Goal: Information Seeking & Learning: Check status

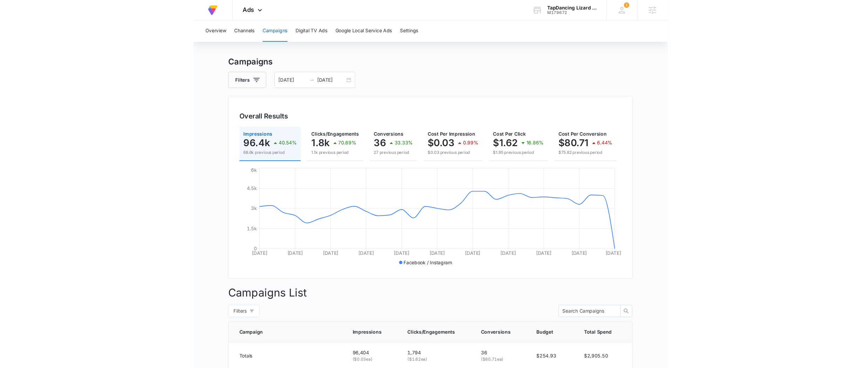
scroll to position [8, 0]
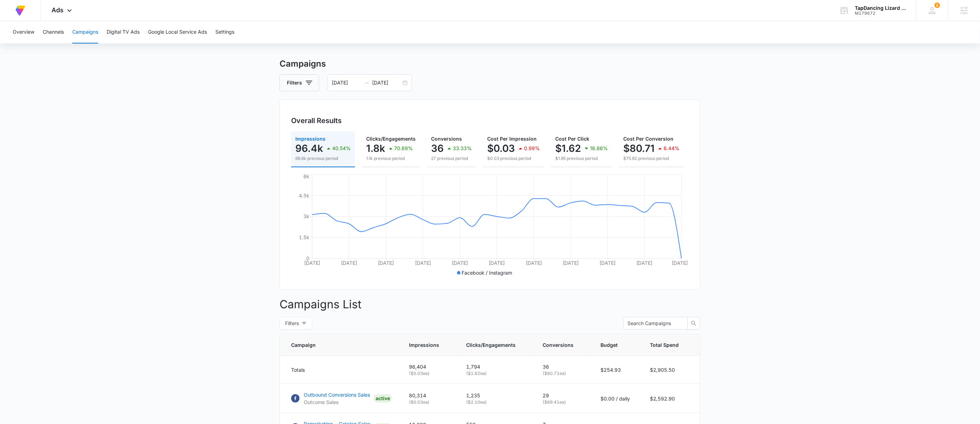
click at [494, 319] on main "Campaigns Filters 07/13/2025 08/12/2025 Overall Results Impressions 96.4k 40.54…" at bounding box center [490, 275] width 980 height 434
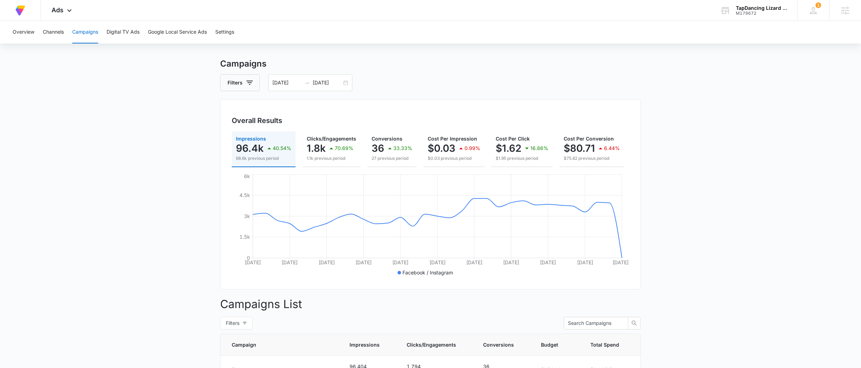
drag, startPoint x: 735, startPoint y: 111, endPoint x: 726, endPoint y: 113, distance: 8.9
click at [494, 111] on main "Campaigns Filters 07/13/2025 08/12/2025 Overall Results Impressions 96.4k 40.54…" at bounding box center [430, 275] width 861 height 434
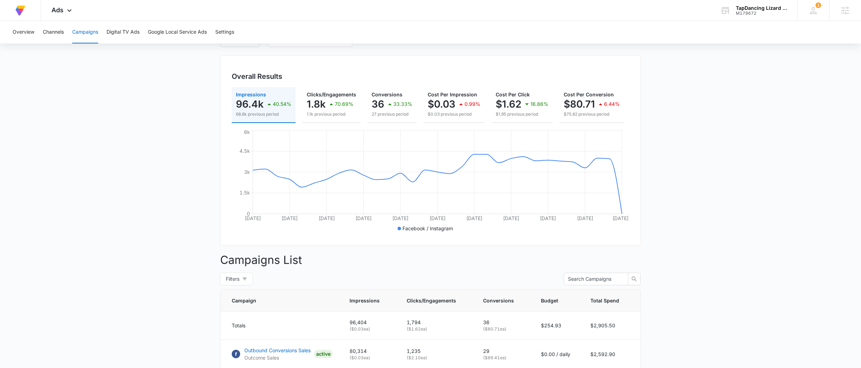
scroll to position [0, 0]
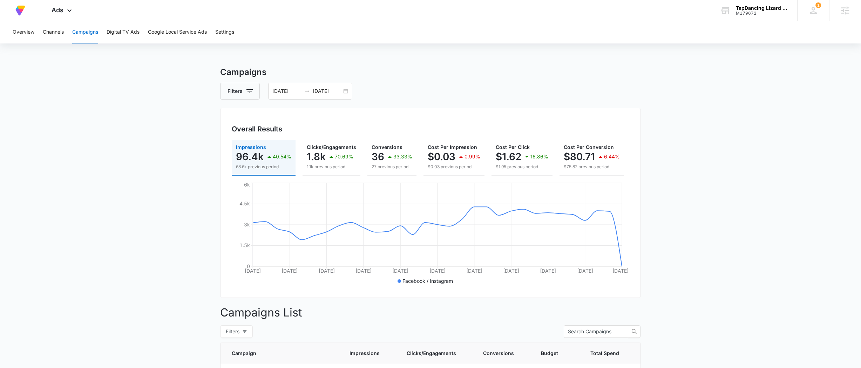
click at [441, 72] on h3 "Campaigns" at bounding box center [430, 72] width 421 height 13
click at [351, 90] on div "07/13/2025 08/12/2025" at bounding box center [310, 91] width 84 height 17
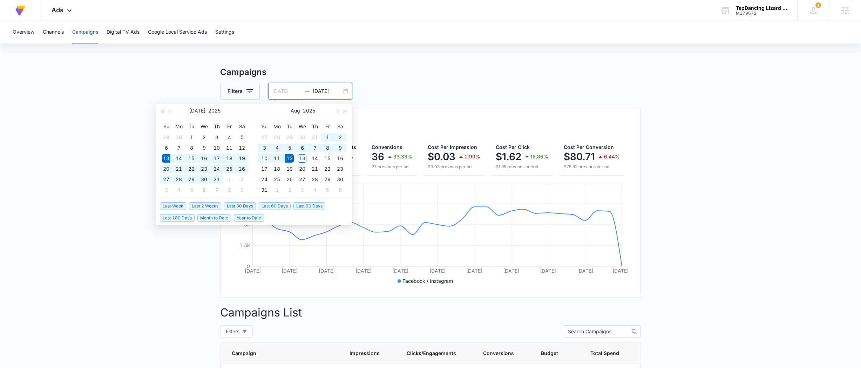
type input "07/13/2025"
click at [244, 206] on span "Last 30 Days" at bounding box center [240, 206] width 32 height 8
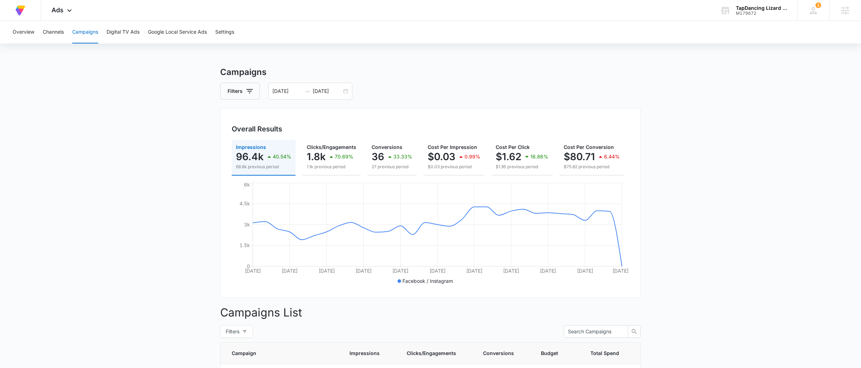
click at [494, 108] on main "Campaigns Filters 07/13/2025 08/12/2025 Overall Results Impressions 96.4k 40.54…" at bounding box center [430, 283] width 861 height 434
click at [225, 31] on button "Settings" at bounding box center [224, 32] width 19 height 22
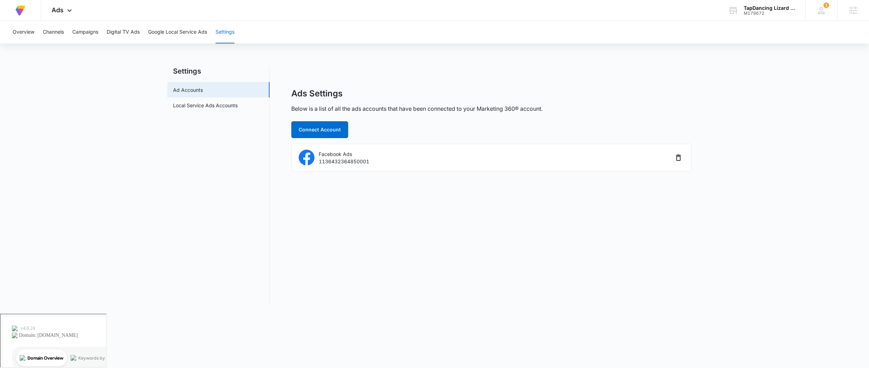
drag, startPoint x: 431, startPoint y: 123, endPoint x: 363, endPoint y: 134, distance: 68.9
click at [428, 124] on div "Ads Settings Below is a list of all the ads accounts that have been connected t…" at bounding box center [491, 129] width 400 height 83
click at [342, 131] on button "Connect Account" at bounding box center [319, 129] width 57 height 17
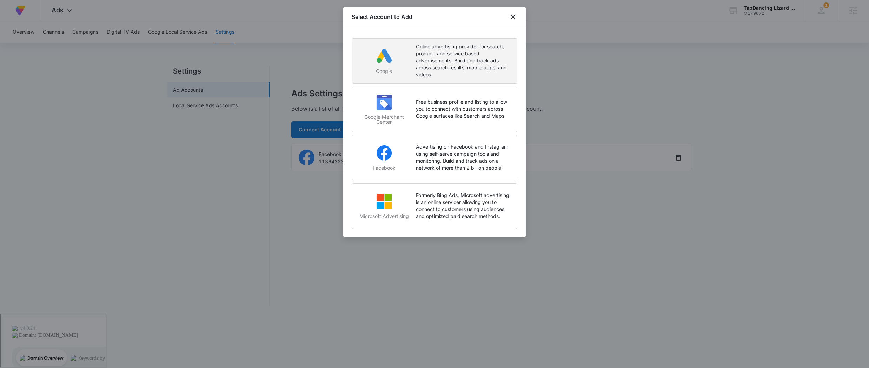
click at [449, 46] on p "Online advertising provider for search, product, and service based advertisemen…" at bounding box center [463, 60] width 94 height 35
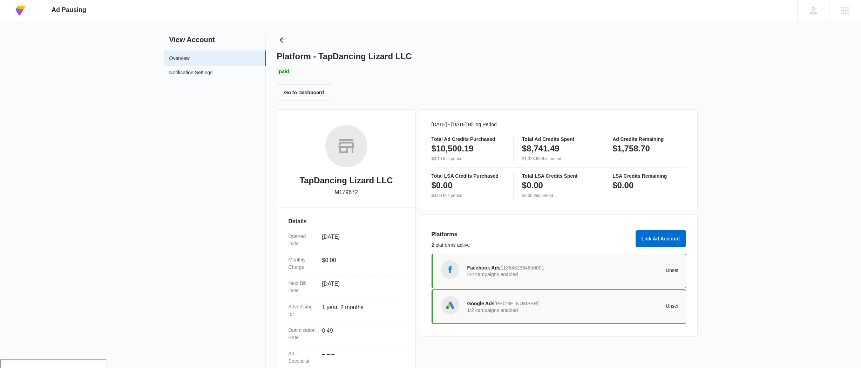
scroll to position [16, 0]
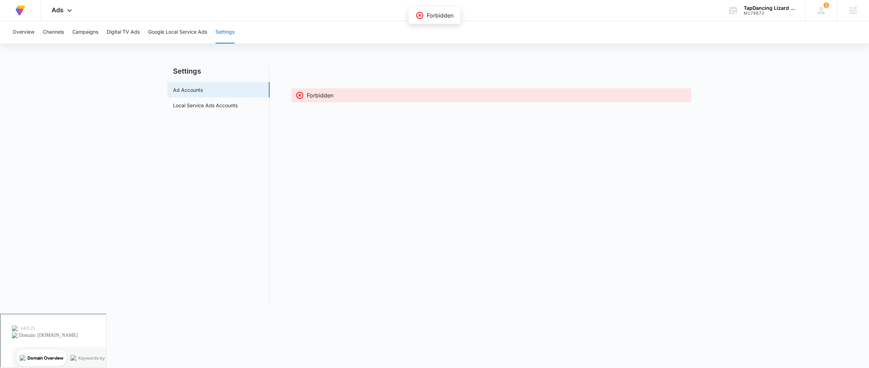
click at [579, 253] on div "Forbidden" at bounding box center [491, 186] width 421 height 240
click at [384, 75] on div "Forbidden" at bounding box center [491, 186] width 421 height 240
click at [237, 109] on link "Local Service Ads Accounts" at bounding box center [205, 105] width 65 height 7
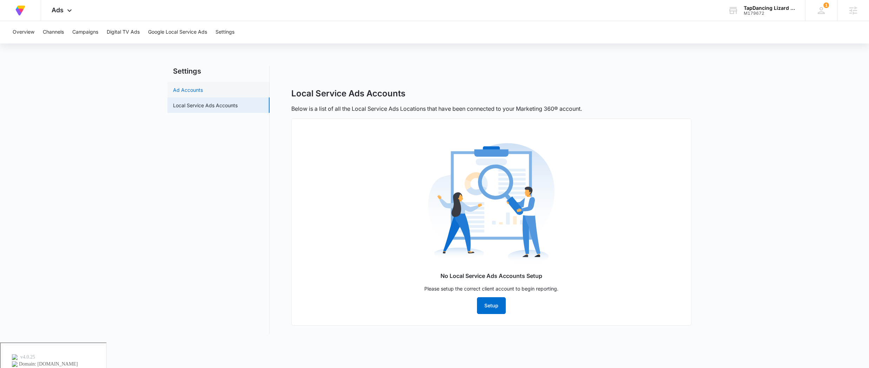
click at [203, 90] on link "Ad Accounts" at bounding box center [188, 89] width 30 height 7
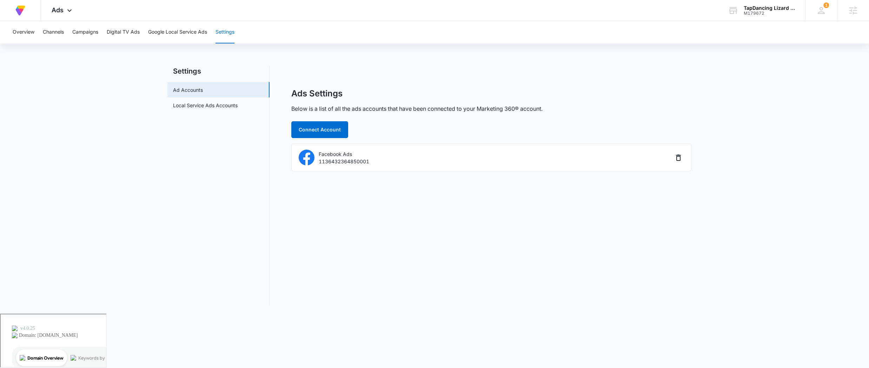
drag, startPoint x: 791, startPoint y: 81, endPoint x: 791, endPoint y: 67, distance: 14.7
click at [791, 81] on main "Settings Ad Accounts Local Service Ads Accounts Ads Settings Below is a list of…" at bounding box center [434, 190] width 869 height 248
click at [396, 93] on div "Ads Settings Below is a list of all the ads accounts that have been connected t…" at bounding box center [491, 100] width 400 height 25
click at [96, 32] on button "Campaigns" at bounding box center [85, 32] width 26 height 22
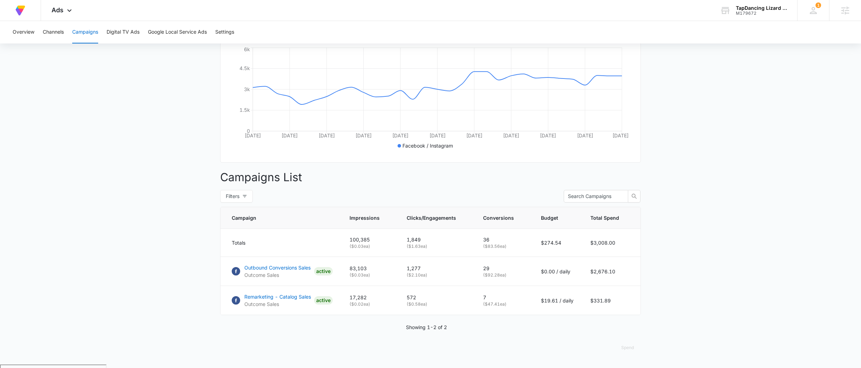
scroll to position [139, 0]
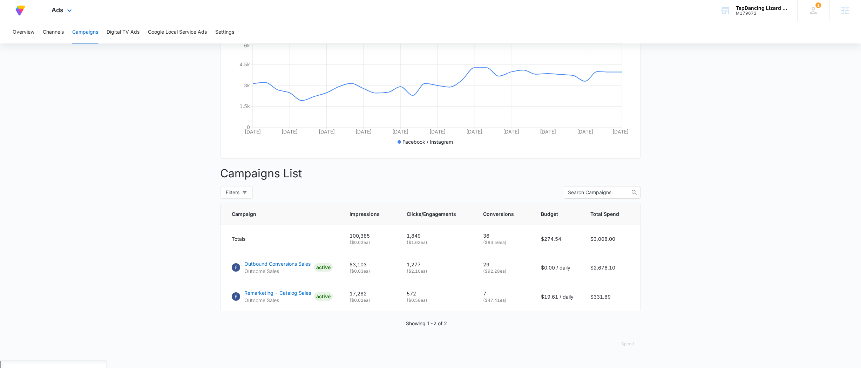
click at [60, 2] on div "Ads Apps Reputation Forms CRM Email Social Content Ads Intelligence Files Brand…" at bounding box center [62, 10] width 43 height 21
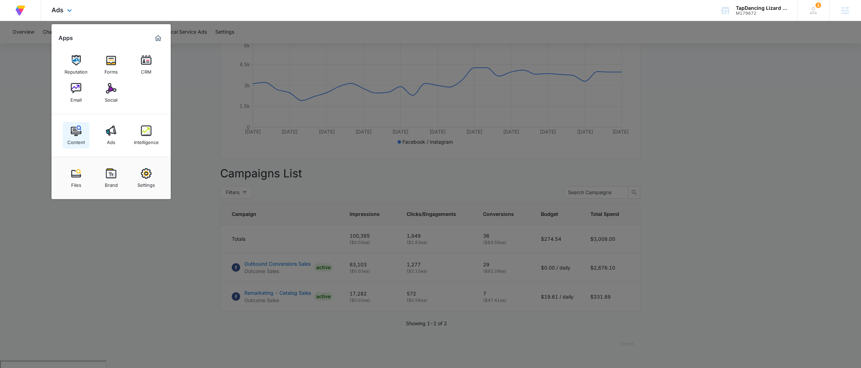
click at [78, 136] on div "Content" at bounding box center [76, 140] width 18 height 9
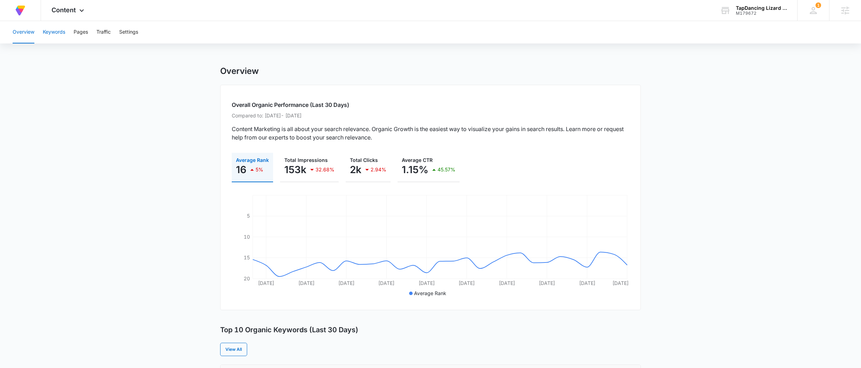
click at [51, 29] on button "Keywords" at bounding box center [54, 32] width 22 height 22
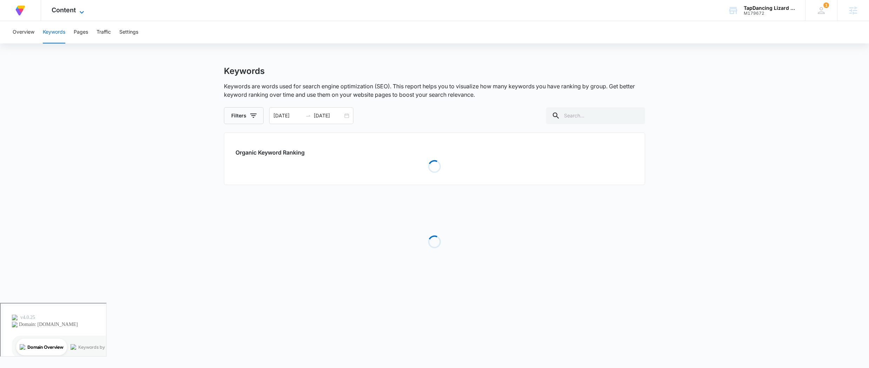
click at [80, 8] on icon at bounding box center [82, 12] width 8 height 8
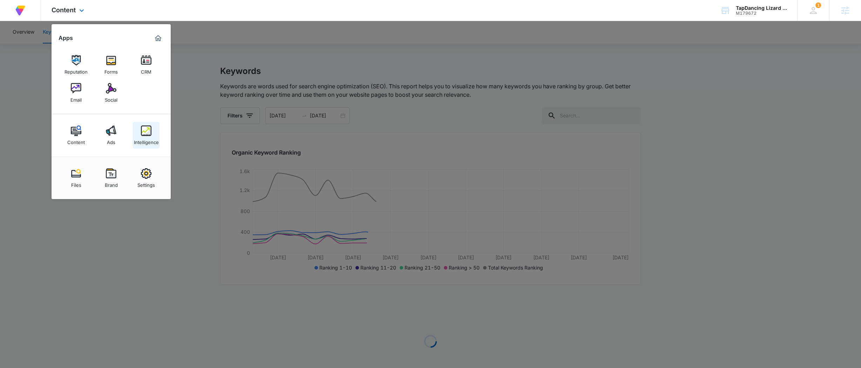
click at [144, 136] on img at bounding box center [146, 131] width 11 height 11
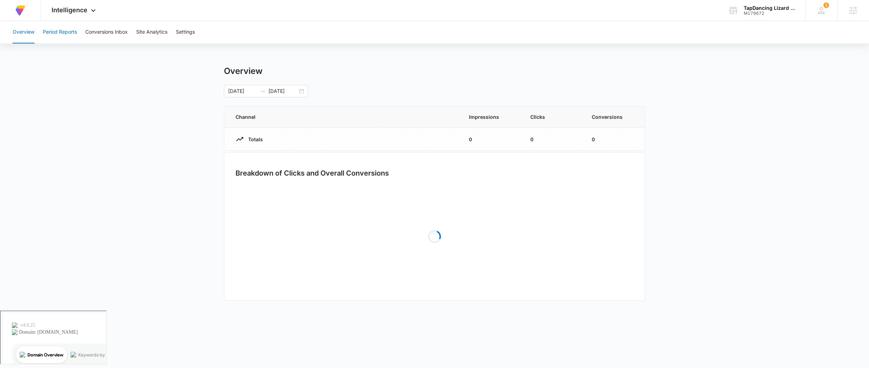
click at [57, 34] on button "Period Reports" at bounding box center [60, 32] width 34 height 22
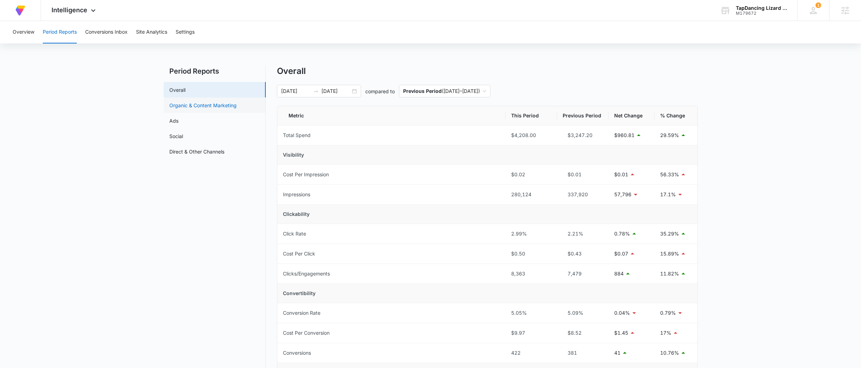
click at [191, 106] on link "Organic & Content Marketing" at bounding box center [202, 105] width 67 height 7
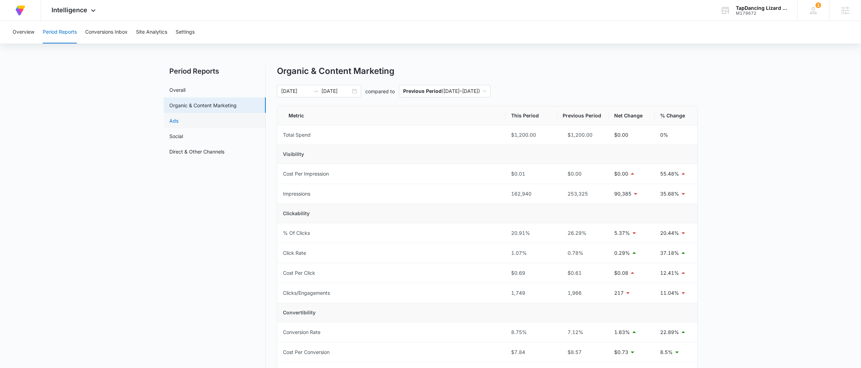
click at [179, 118] on link "Ads" at bounding box center [173, 120] width 9 height 7
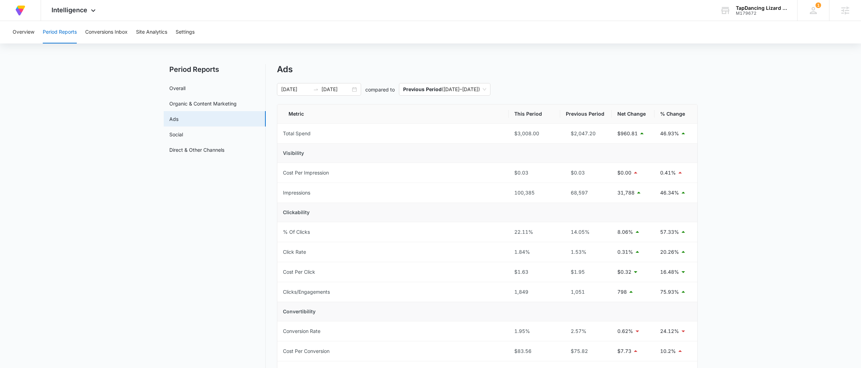
scroll to position [75, 0]
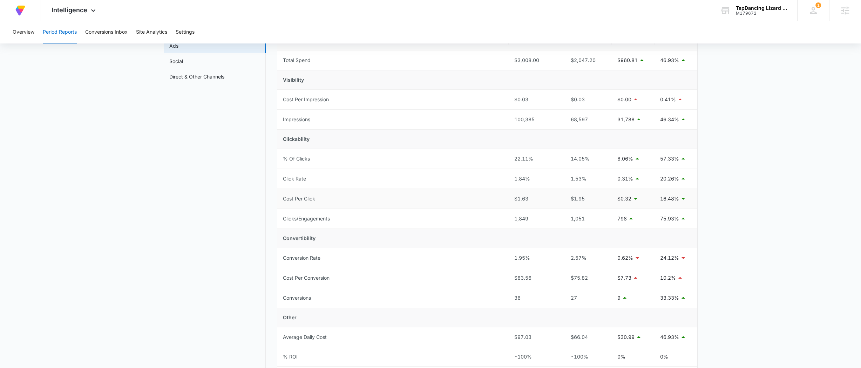
click at [525, 199] on div "$1.63" at bounding box center [535, 199] width 40 height 8
click at [527, 280] on div "$83.56" at bounding box center [535, 278] width 40 height 8
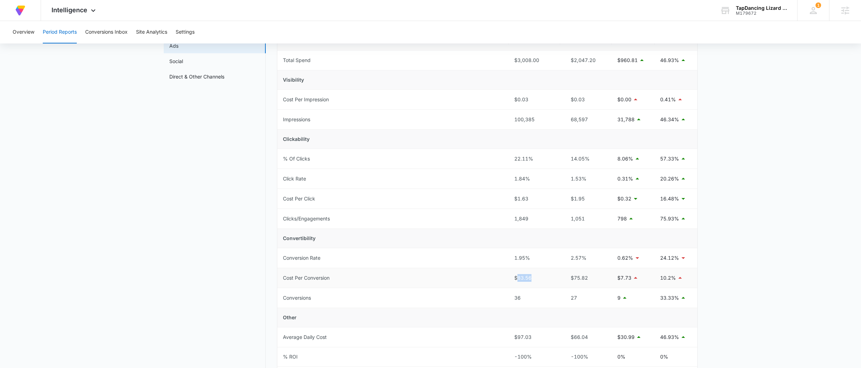
click at [527, 279] on div "$83.56" at bounding box center [535, 278] width 40 height 8
click at [553, 280] on div "$83.56" at bounding box center [535, 278] width 40 height 8
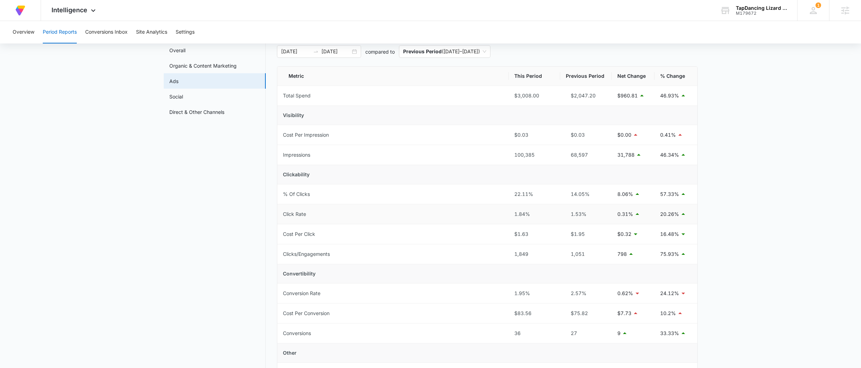
scroll to position [0, 0]
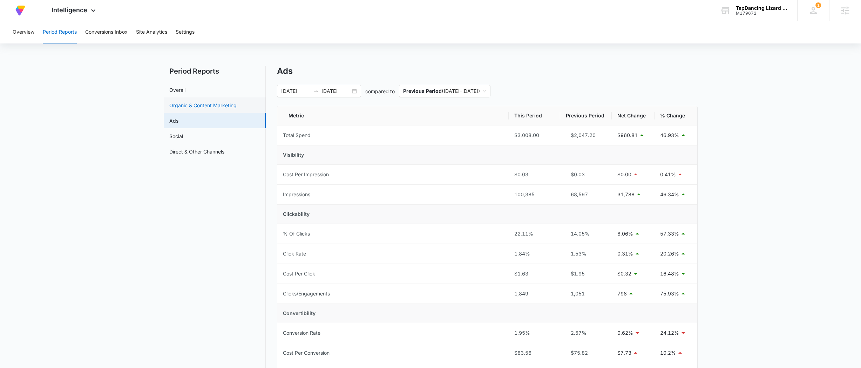
click at [203, 102] on link "Organic & Content Marketing" at bounding box center [202, 105] width 67 height 7
click at [86, 9] on span "Intelligence" at bounding box center [70, 9] width 36 height 7
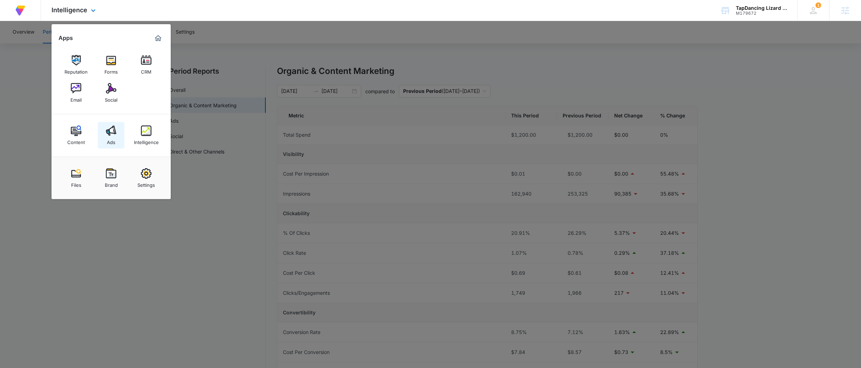
click at [112, 138] on div "Ads" at bounding box center [111, 140] width 8 height 9
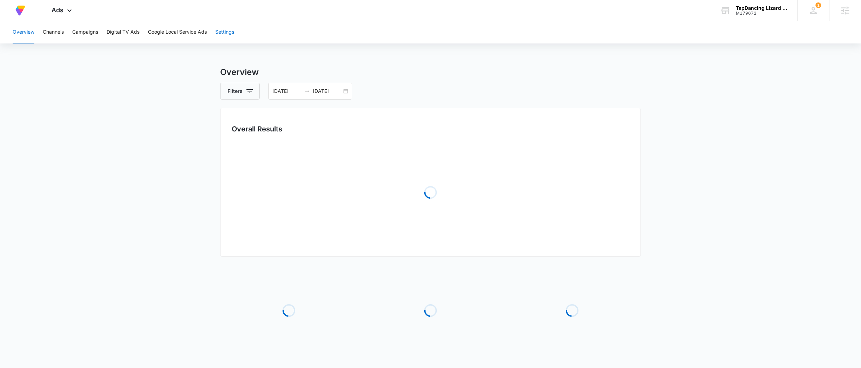
drag, startPoint x: 209, startPoint y: 34, endPoint x: 218, endPoint y: 32, distance: 9.4
click at [209, 34] on div "Overview Channels Campaigns Digital TV Ads Google Local Service Ads Settings" at bounding box center [430, 32] width 845 height 22
click at [229, 30] on button "Settings" at bounding box center [224, 32] width 19 height 22
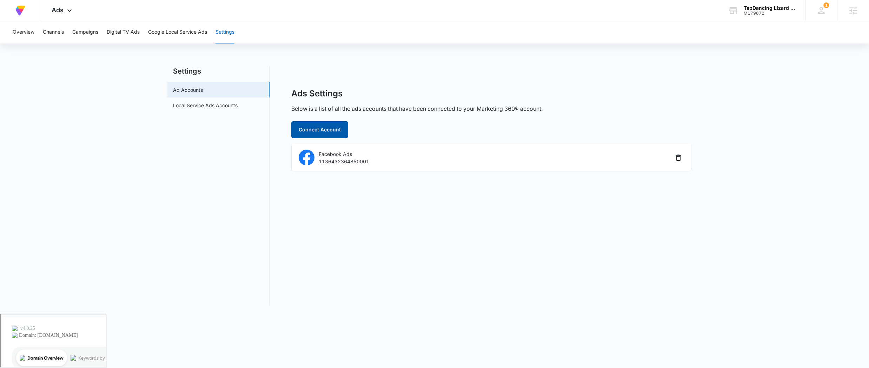
click at [321, 127] on button "Connect Account" at bounding box center [319, 129] width 57 height 17
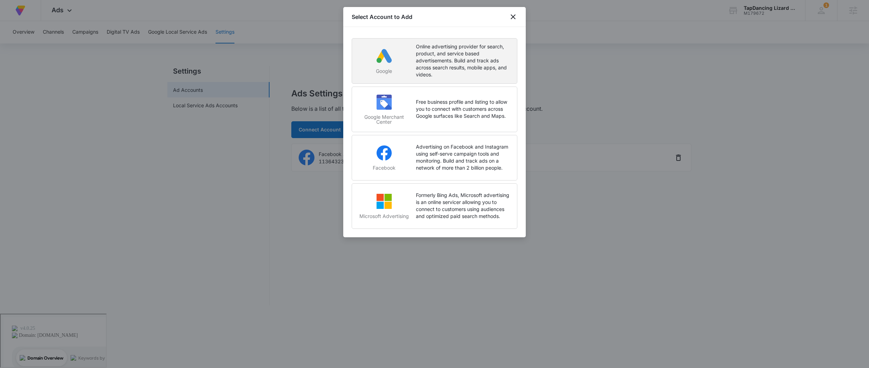
click at [451, 69] on p "Online advertising provider for search, product, and service based advertisemen…" at bounding box center [463, 60] width 94 height 35
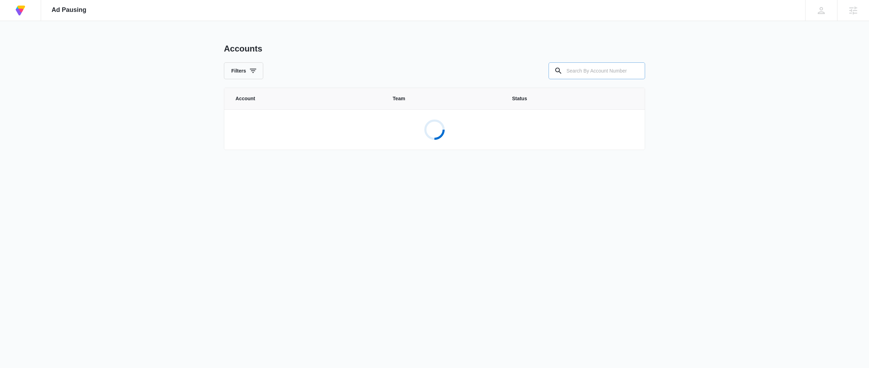
drag, startPoint x: 650, startPoint y: 62, endPoint x: 636, endPoint y: 69, distance: 15.2
click at [640, 67] on div "At Volusion, we work hard to foster a great work environment where everyone fee…" at bounding box center [434, 184] width 869 height 368
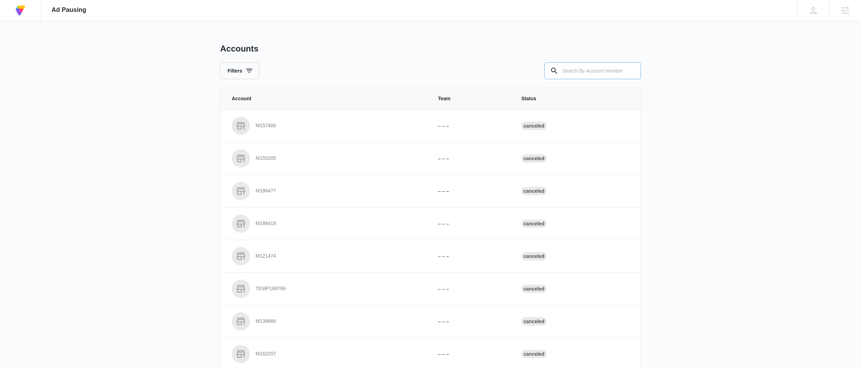
click at [633, 69] on div at bounding box center [631, 70] width 11 height 17
drag, startPoint x: 633, startPoint y: 69, endPoint x: 623, endPoint y: 70, distance: 10.9
click at [623, 70] on div at bounding box center [593, 70] width 96 height 17
click at [621, 70] on input "text" at bounding box center [593, 70] width 96 height 17
paste input "M179672"
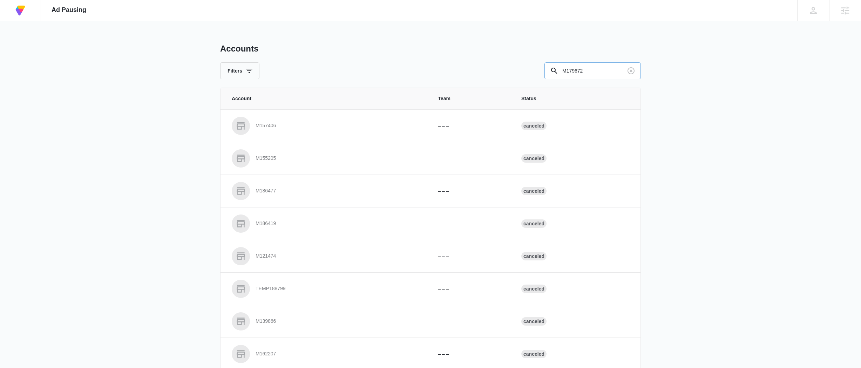
type input "M179672"
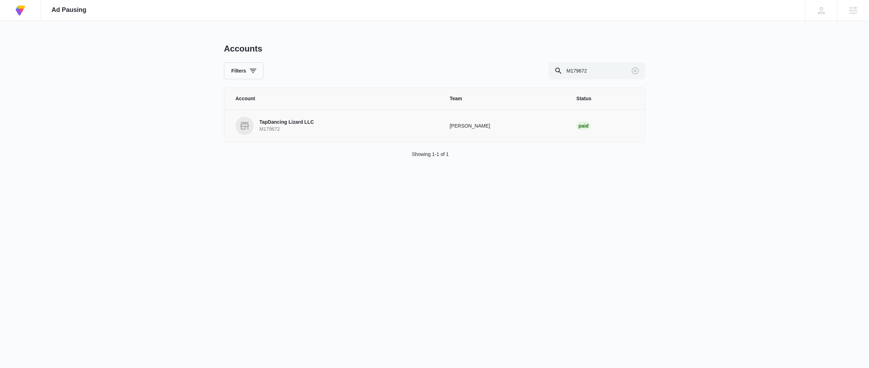
click at [296, 115] on td "TapDancing Lizard LLC M179672" at bounding box center [332, 125] width 217 height 33
click at [293, 119] on p "TapDancing Lizard LLC" at bounding box center [286, 122] width 54 height 7
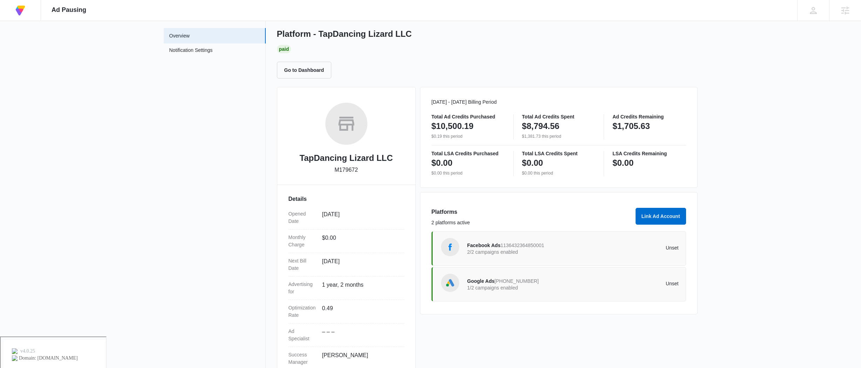
scroll to position [55, 0]
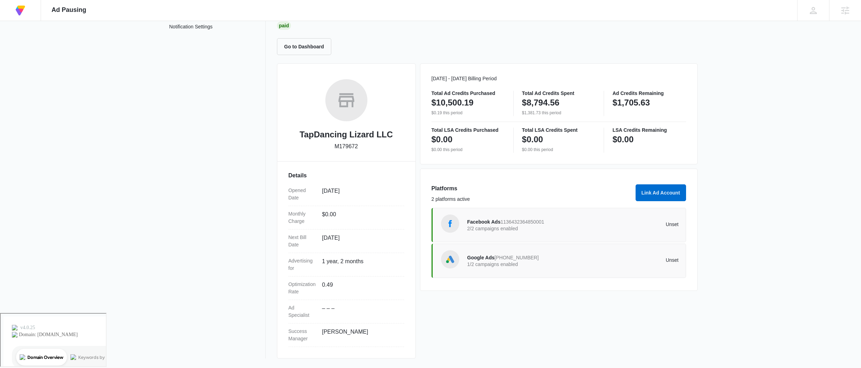
click at [554, 259] on div "Google Ads 954-455-7772 1/2 campaigns enabled" at bounding box center [521, 261] width 106 height 15
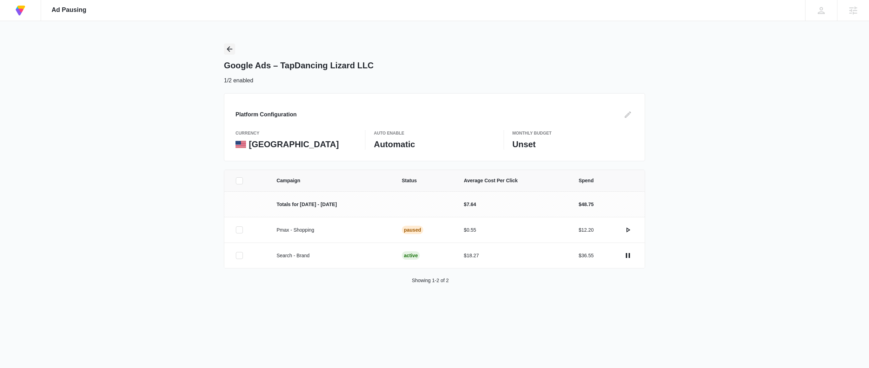
click at [233, 49] on icon "Back" at bounding box center [229, 49] width 8 height 8
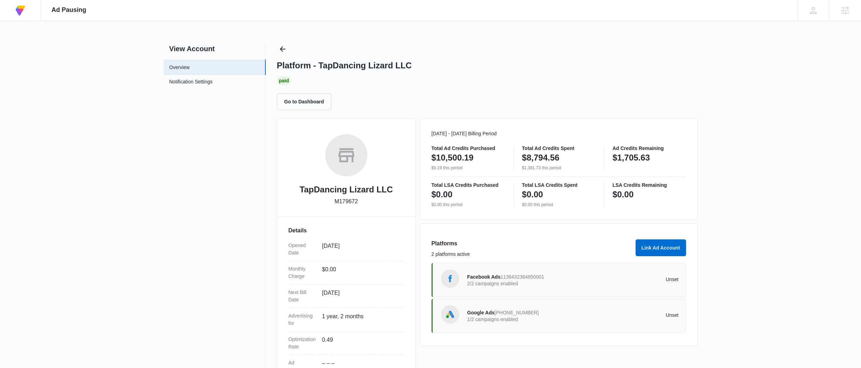
drag, startPoint x: 763, startPoint y: 80, endPoint x: 484, endPoint y: 53, distance: 280.6
click at [762, 79] on div "At Volusion, we work hard to foster a great work environment where everyone fee…" at bounding box center [430, 184] width 861 height 368
click at [281, 47] on icon "Back" at bounding box center [283, 49] width 8 height 8
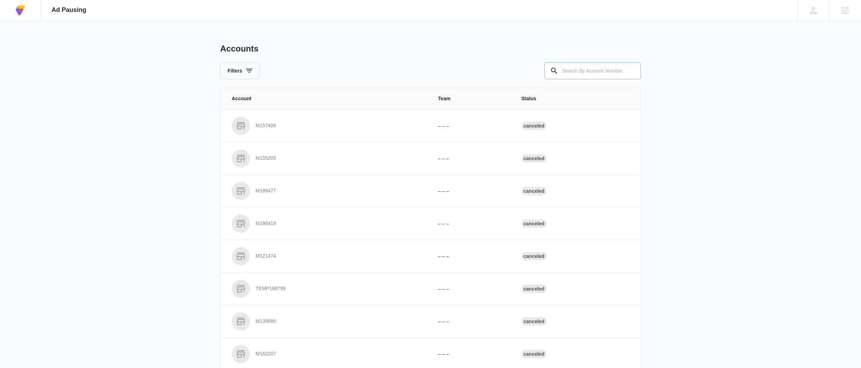
drag, startPoint x: 577, startPoint y: 69, endPoint x: 581, endPoint y: 69, distance: 3.9
click at [577, 69] on input "text" at bounding box center [593, 70] width 96 height 17
type input "m41822"
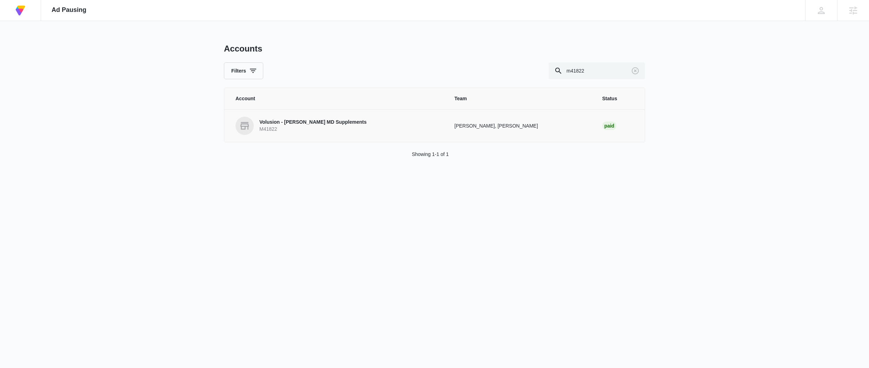
click at [299, 118] on link "Volusion - [PERSON_NAME] MD Supplements M41822" at bounding box center [336, 126] width 202 height 18
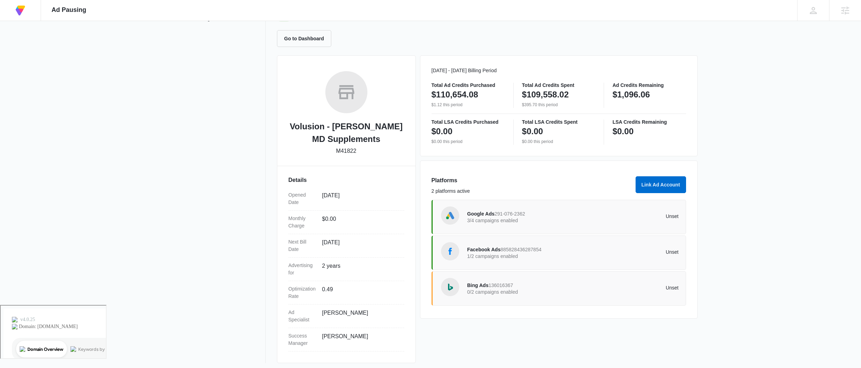
scroll to position [68, 0]
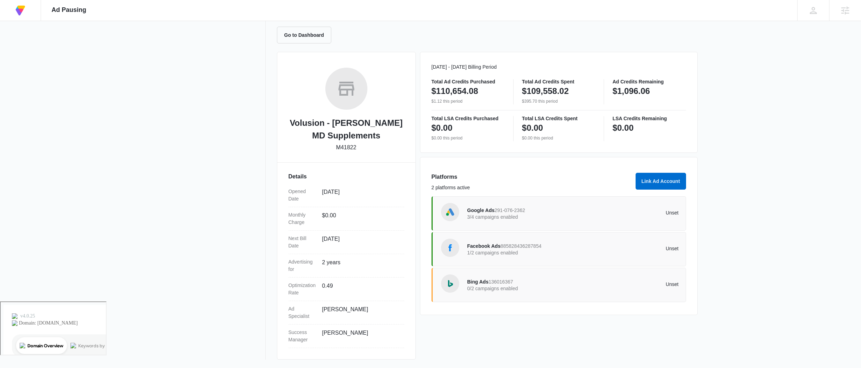
click at [550, 215] on p "3/4 campaigns enabled" at bounding box center [521, 217] width 106 height 5
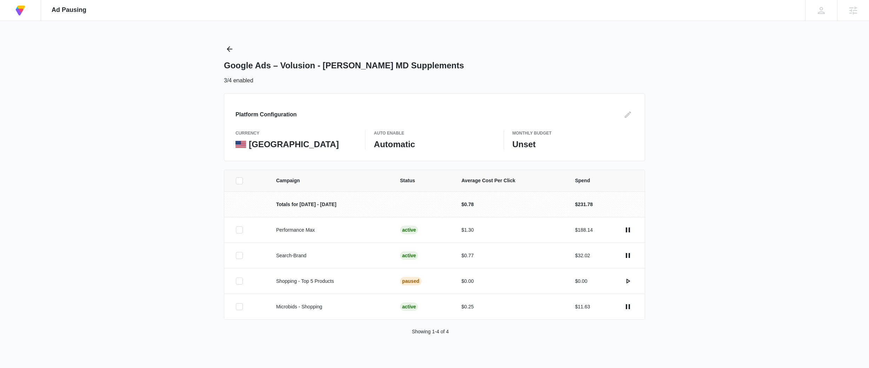
click at [719, 179] on div "Campaign Status Average Cost Per Click Spend Totals for Aug 9 - Sep 8 $0.78 $23…" at bounding box center [434, 261] width 869 height 183
click at [625, 227] on icon "actions.pause" at bounding box center [627, 230] width 8 height 8
click at [628, 255] on icon "actions.pause" at bounding box center [627, 256] width 8 height 8
click at [630, 308] on icon "actions.pause" at bounding box center [627, 307] width 8 height 8
click at [230, 49] on icon "Back" at bounding box center [230, 49] width 6 height 6
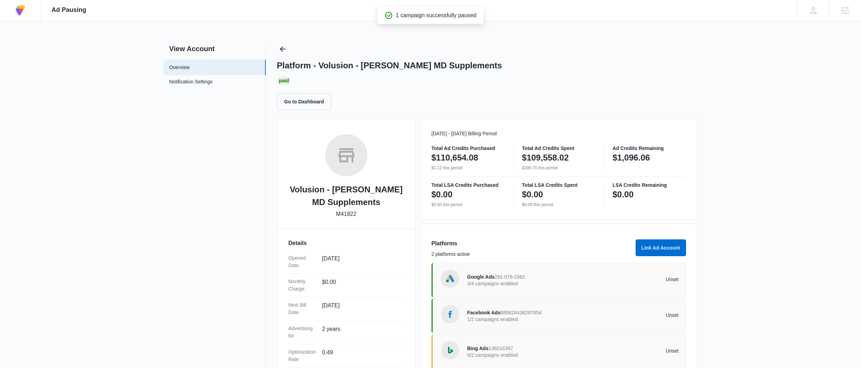
click at [548, 321] on p "1/2 campaigns enabled" at bounding box center [521, 319] width 106 height 5
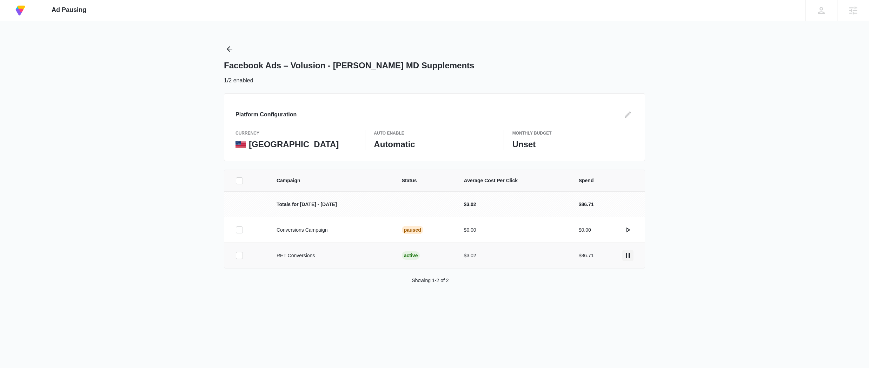
click at [629, 255] on icon "actions.pause" at bounding box center [627, 255] width 4 height 5
click at [233, 46] on icon "Back" at bounding box center [229, 49] width 8 height 8
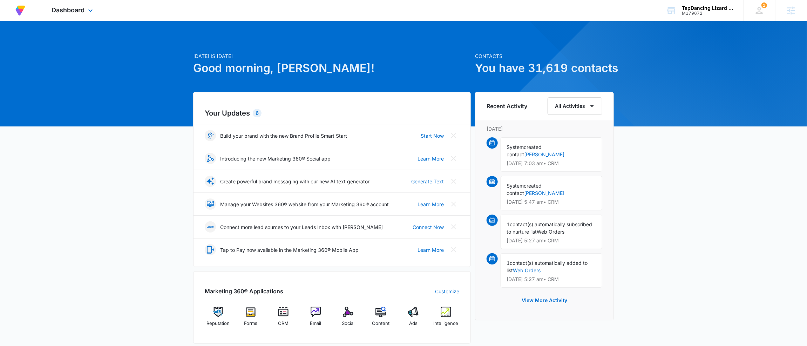
click at [77, 8] on span "Dashboard" at bounding box center [68, 9] width 33 height 7
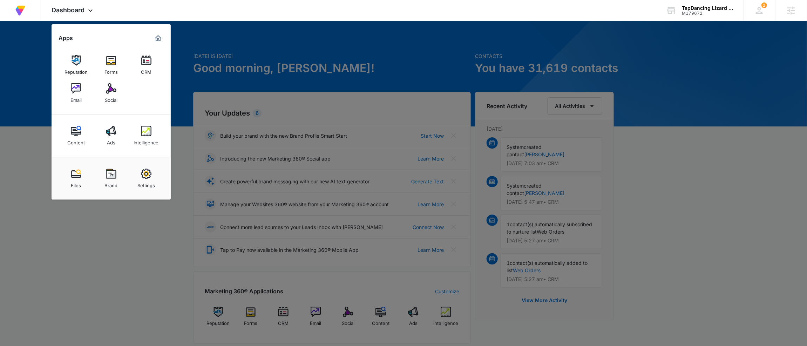
click at [114, 137] on div "Ads" at bounding box center [111, 140] width 8 height 9
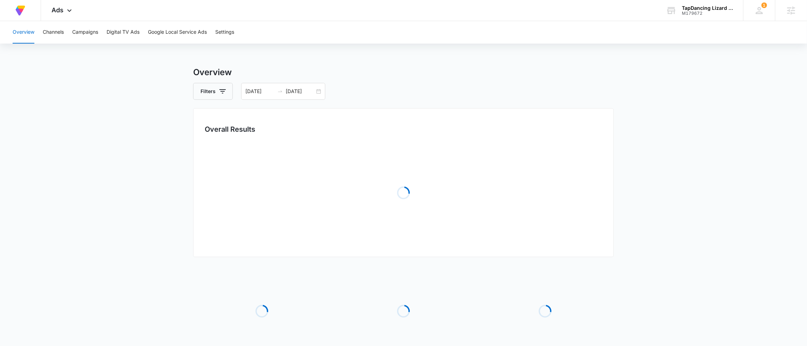
click at [236, 25] on div "Overview Channels Campaigns Digital TV Ads Google Local Service Ads Settings" at bounding box center [403, 32] width 791 height 22
click at [224, 25] on button "Settings" at bounding box center [224, 32] width 19 height 22
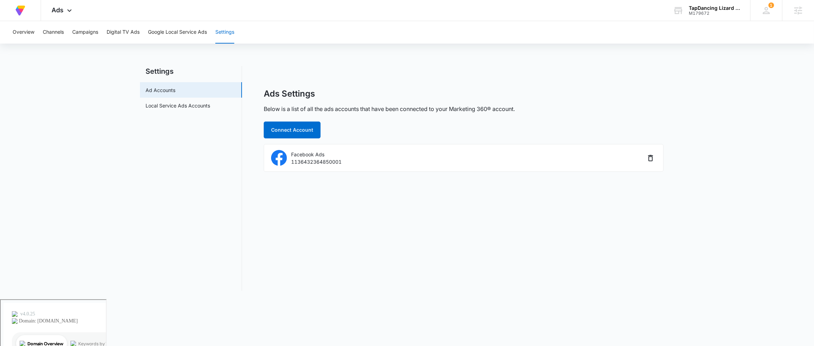
click at [664, 104] on div "Ads Settings Below is a list of all the ads accounts that have been connected t…" at bounding box center [463, 178] width 421 height 224
click at [619, 91] on div "Ads Settings" at bounding box center [464, 93] width 400 height 11
click at [700, 4] on div "TapDancing Lizard LLC M179672 Your Accounts View All" at bounding box center [707, 10] width 88 height 21
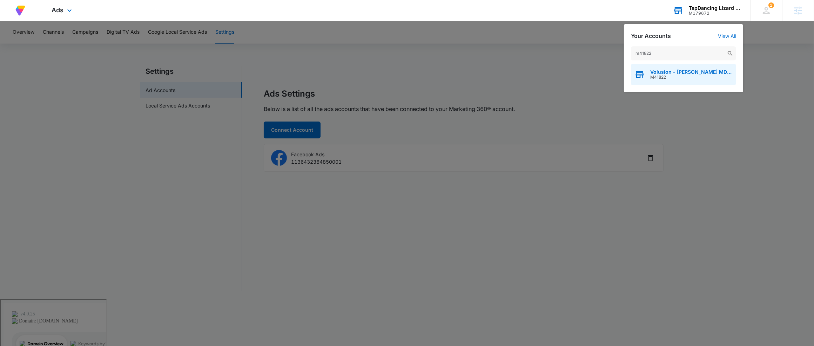
type input "m41822"
click at [679, 74] on span "Volusion - [PERSON_NAME] MD Supplements" at bounding box center [691, 72] width 82 height 6
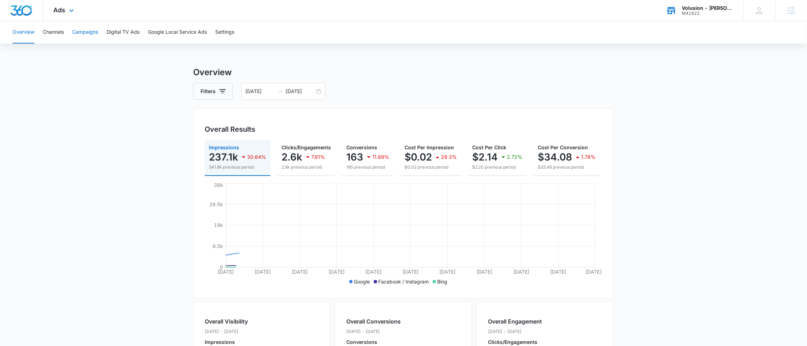
click at [81, 30] on button "Campaigns" at bounding box center [85, 32] width 26 height 22
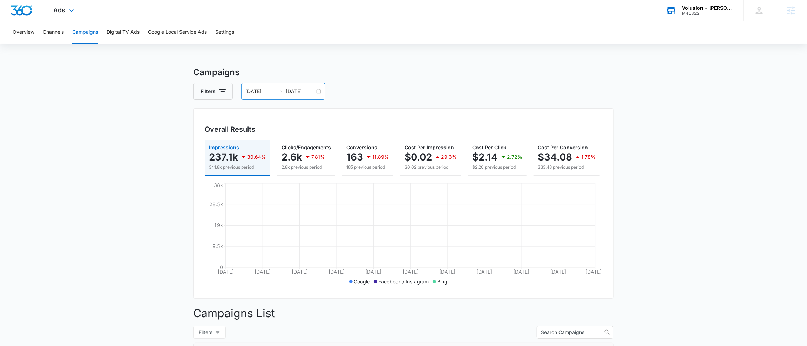
click at [320, 92] on div "07/12/2025 08/11/2025" at bounding box center [283, 91] width 84 height 17
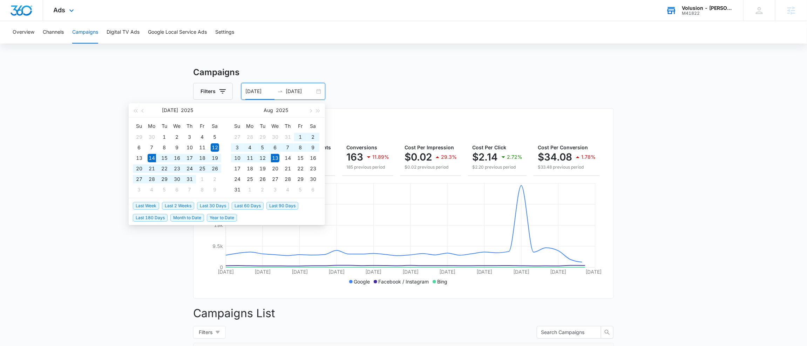
type input "07/12/2025"
click at [445, 76] on h3 "Campaigns" at bounding box center [403, 72] width 421 height 13
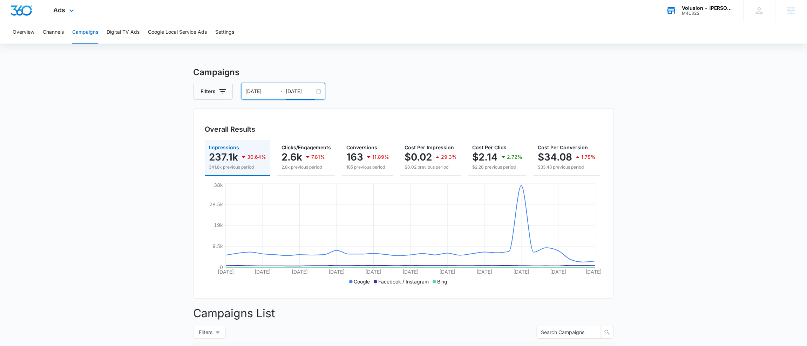
click at [302, 93] on input "08/11/2025" at bounding box center [300, 91] width 29 height 8
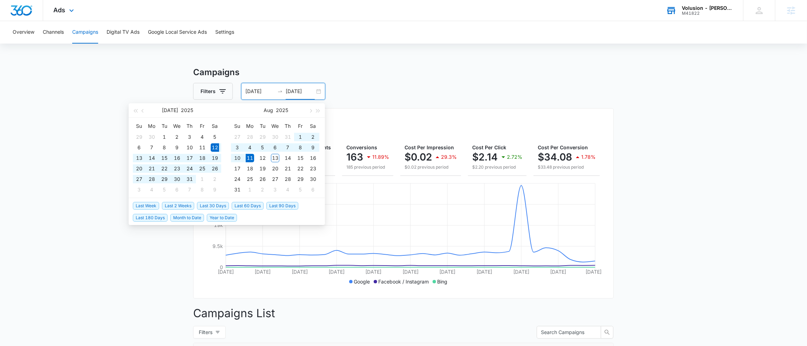
click at [296, 88] on input "08/11/2025" at bounding box center [300, 91] width 29 height 8
click at [298, 88] on input "08/11/2025" at bounding box center [300, 91] width 29 height 8
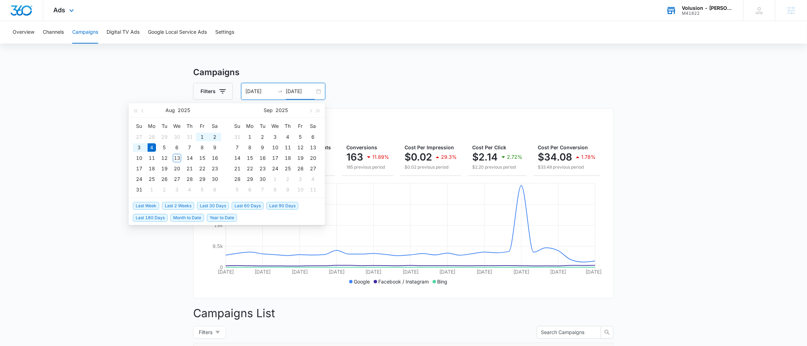
type input "08/04/2025"
click at [257, 89] on input "07/12/2025" at bounding box center [260, 91] width 29 height 8
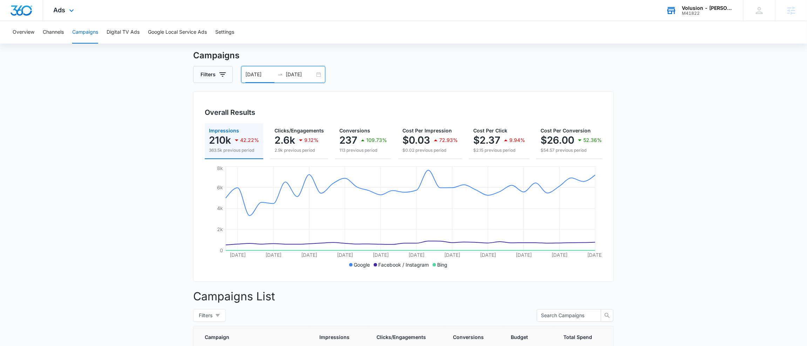
scroll to position [15, 0]
type input "07/04/2025"
click at [702, 12] on div "M41822" at bounding box center [707, 13] width 51 height 5
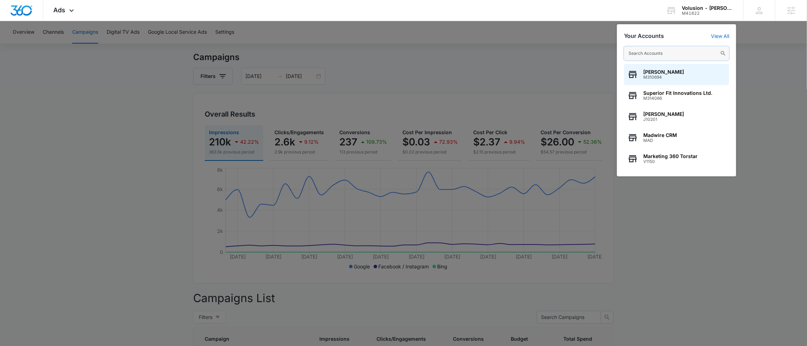
click at [673, 55] on input "text" at bounding box center [676, 53] width 105 height 14
paste input "M179672"
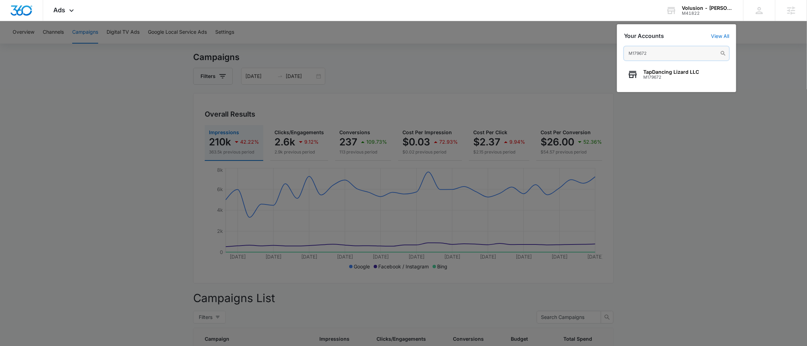
type input "M179672"
click at [671, 69] on span "TapDancing Lizard LLC" at bounding box center [672, 72] width 56 height 6
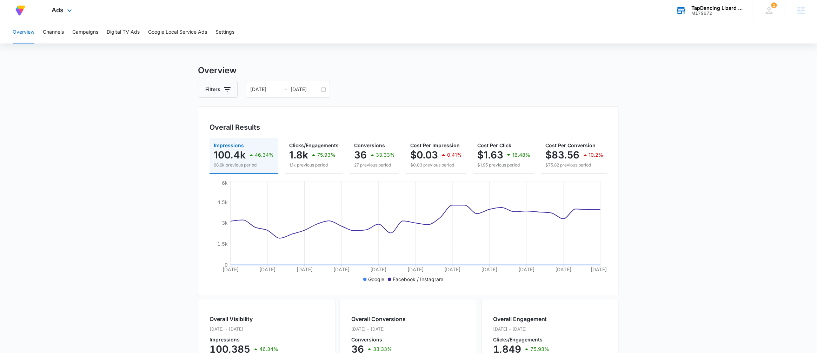
scroll to position [18, 0]
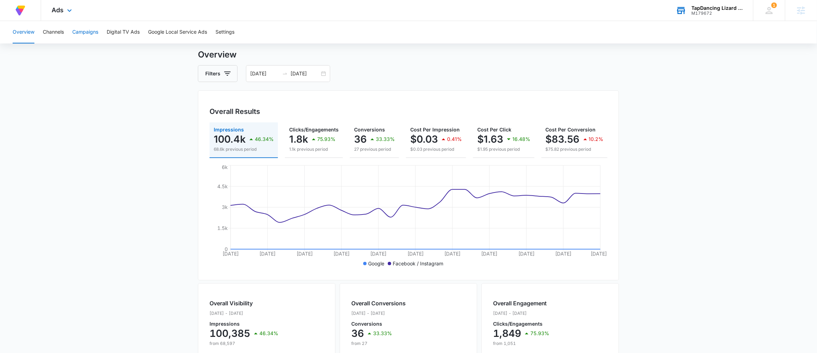
click at [92, 35] on button "Campaigns" at bounding box center [85, 32] width 26 height 22
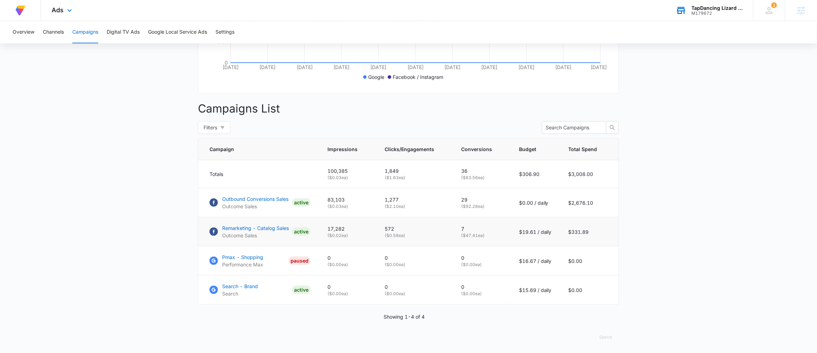
scroll to position [204, 0]
click at [471, 239] on p "( $47.41 ea)" at bounding box center [481, 236] width 41 height 6
click at [490, 239] on p "( $47.41 ea)" at bounding box center [481, 236] width 41 height 6
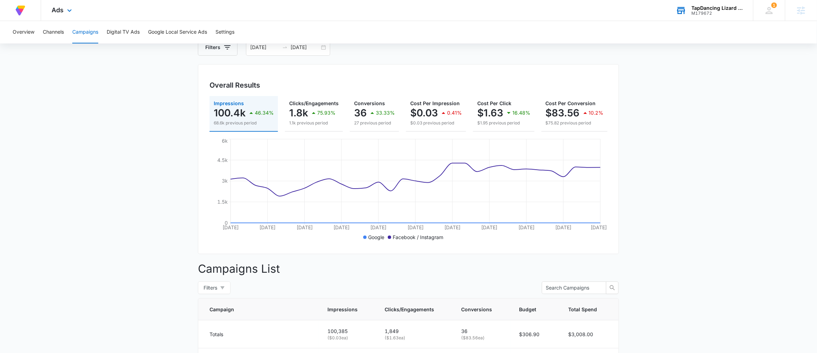
scroll to position [41, 0]
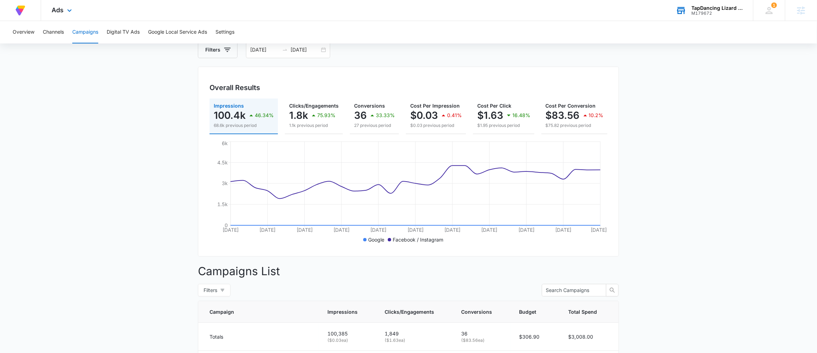
click at [65, 20] on div "Ads Apps Reputation Forms CRM Email Social Content Ads Intelligence Files Brand…" at bounding box center [62, 10] width 43 height 21
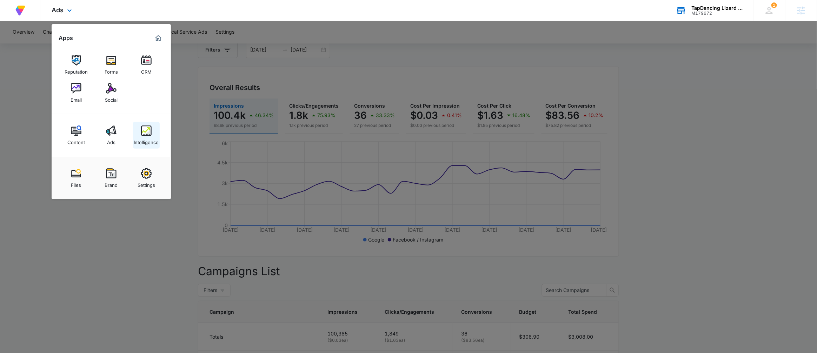
click at [142, 141] on div "Intelligence" at bounding box center [146, 140] width 25 height 9
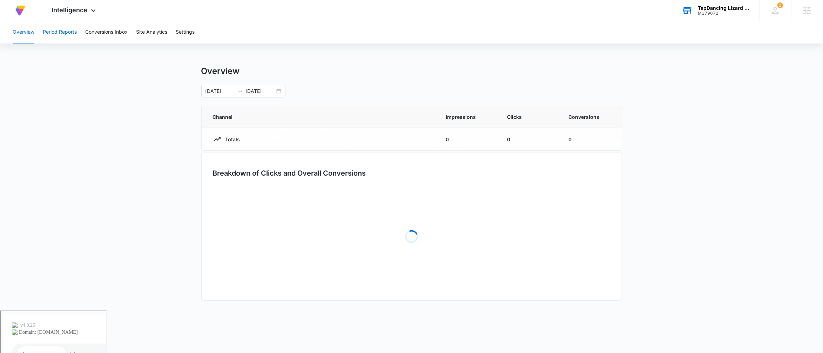
click at [57, 32] on button "Period Reports" at bounding box center [60, 32] width 34 height 22
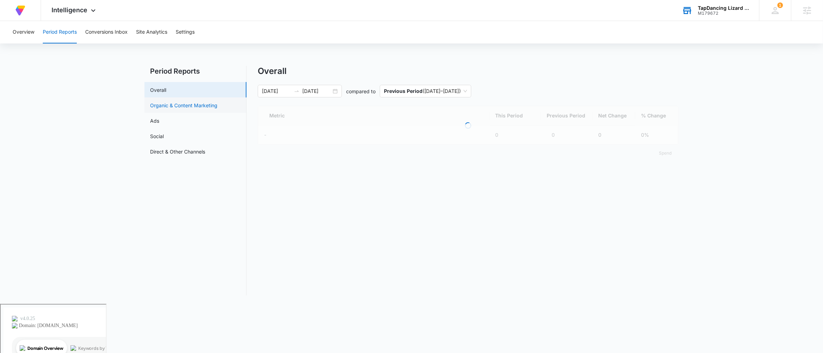
click at [169, 106] on link "Organic & Content Marketing" at bounding box center [183, 105] width 67 height 7
click at [166, 93] on link "Overall" at bounding box center [158, 89] width 16 height 7
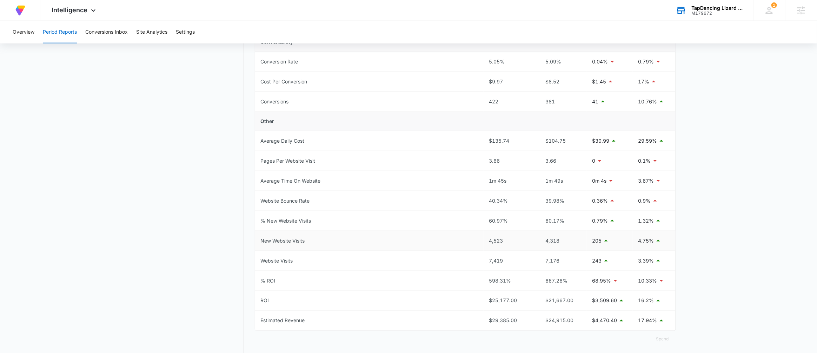
scroll to position [252, 0]
click at [595, 242] on p "205" at bounding box center [596, 241] width 9 height 8
click at [597, 262] on p "243" at bounding box center [596, 261] width 9 height 8
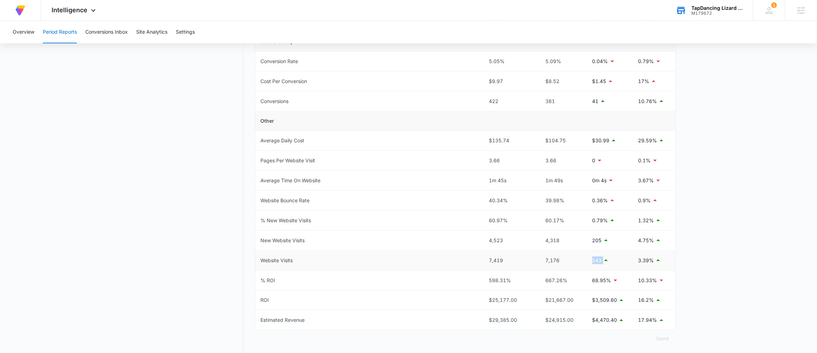
click at [596, 262] on p "243" at bounding box center [596, 261] width 9 height 8
click at [595, 242] on p "205" at bounding box center [596, 241] width 9 height 8
click at [598, 262] on p "243" at bounding box center [596, 261] width 9 height 8
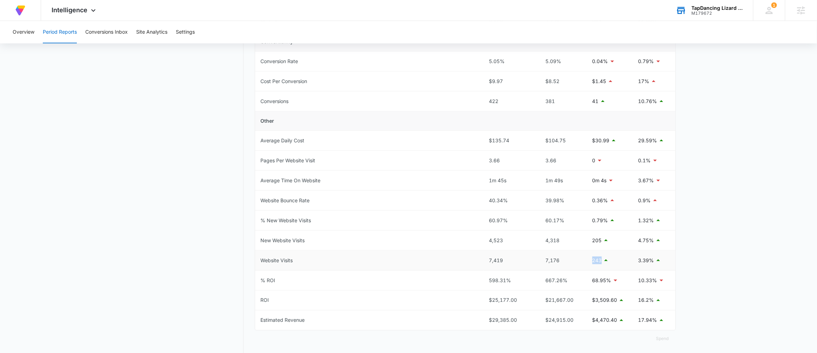
click at [598, 262] on p "243" at bounding box center [596, 261] width 9 height 8
drag, startPoint x: 598, startPoint y: 262, endPoint x: 600, endPoint y: 251, distance: 10.7
click at [598, 262] on p "243" at bounding box center [596, 261] width 9 height 8
click at [597, 242] on p "205" at bounding box center [596, 241] width 9 height 8
click at [598, 242] on p "205" at bounding box center [596, 241] width 9 height 8
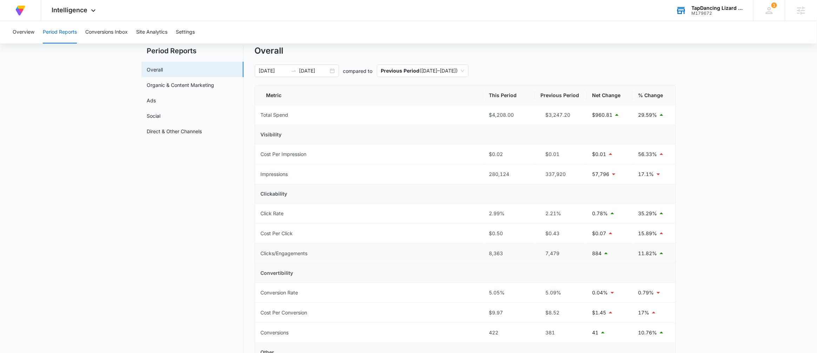
scroll to position [0, 0]
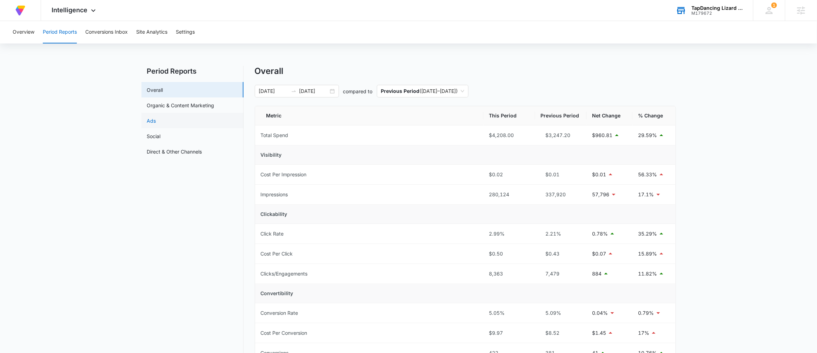
click at [156, 119] on link "Ads" at bounding box center [151, 120] width 9 height 7
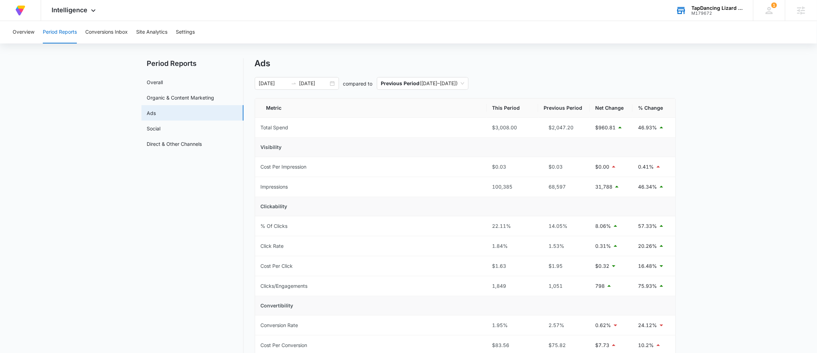
scroll to position [7, 0]
click at [185, 101] on link "Organic & Content Marketing" at bounding box center [180, 97] width 67 height 7
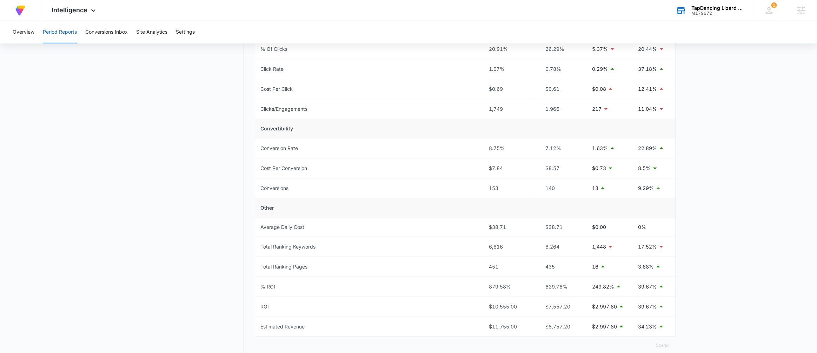
scroll to position [202, 0]
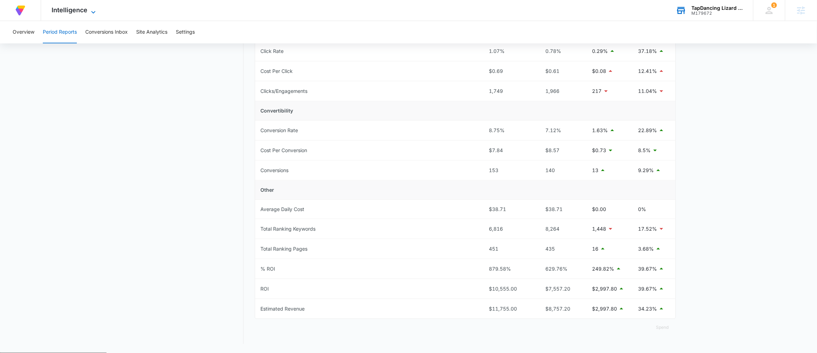
click at [76, 10] on span "Intelligence" at bounding box center [70, 9] width 36 height 7
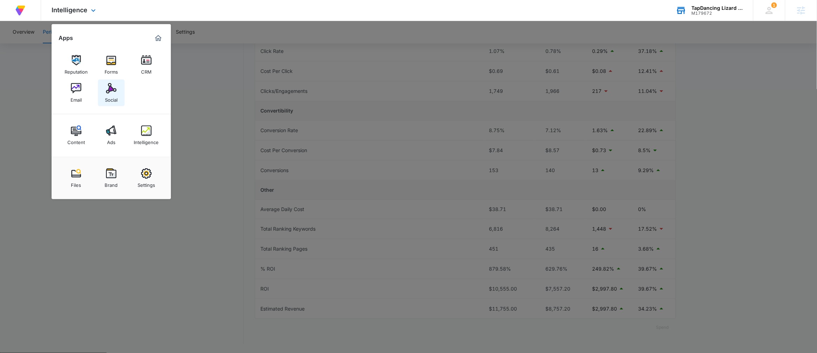
click at [120, 90] on link "Social" at bounding box center [111, 93] width 27 height 27
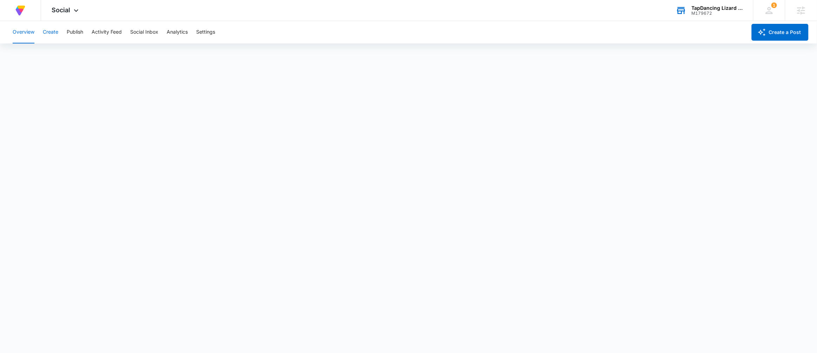
click at [44, 34] on button "Create" at bounding box center [50, 32] width 15 height 22
click at [318, 16] on div "At Volusion, we work hard to foster a great work environment where everyone fee…" at bounding box center [408, 10] width 817 height 21
